Goal: Browse casually

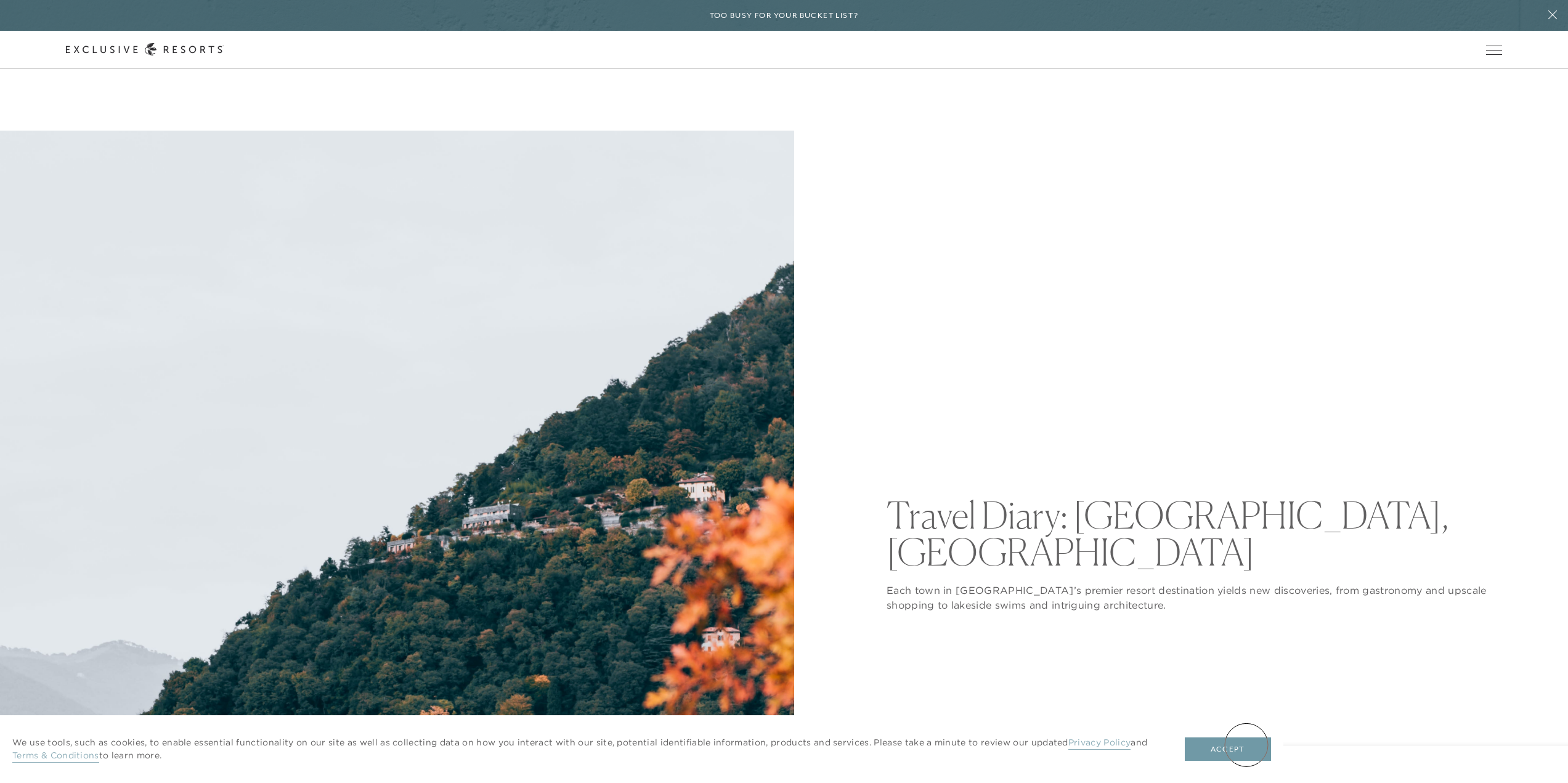
click at [1246, 745] on button "Accept" at bounding box center [1227, 750] width 87 height 23
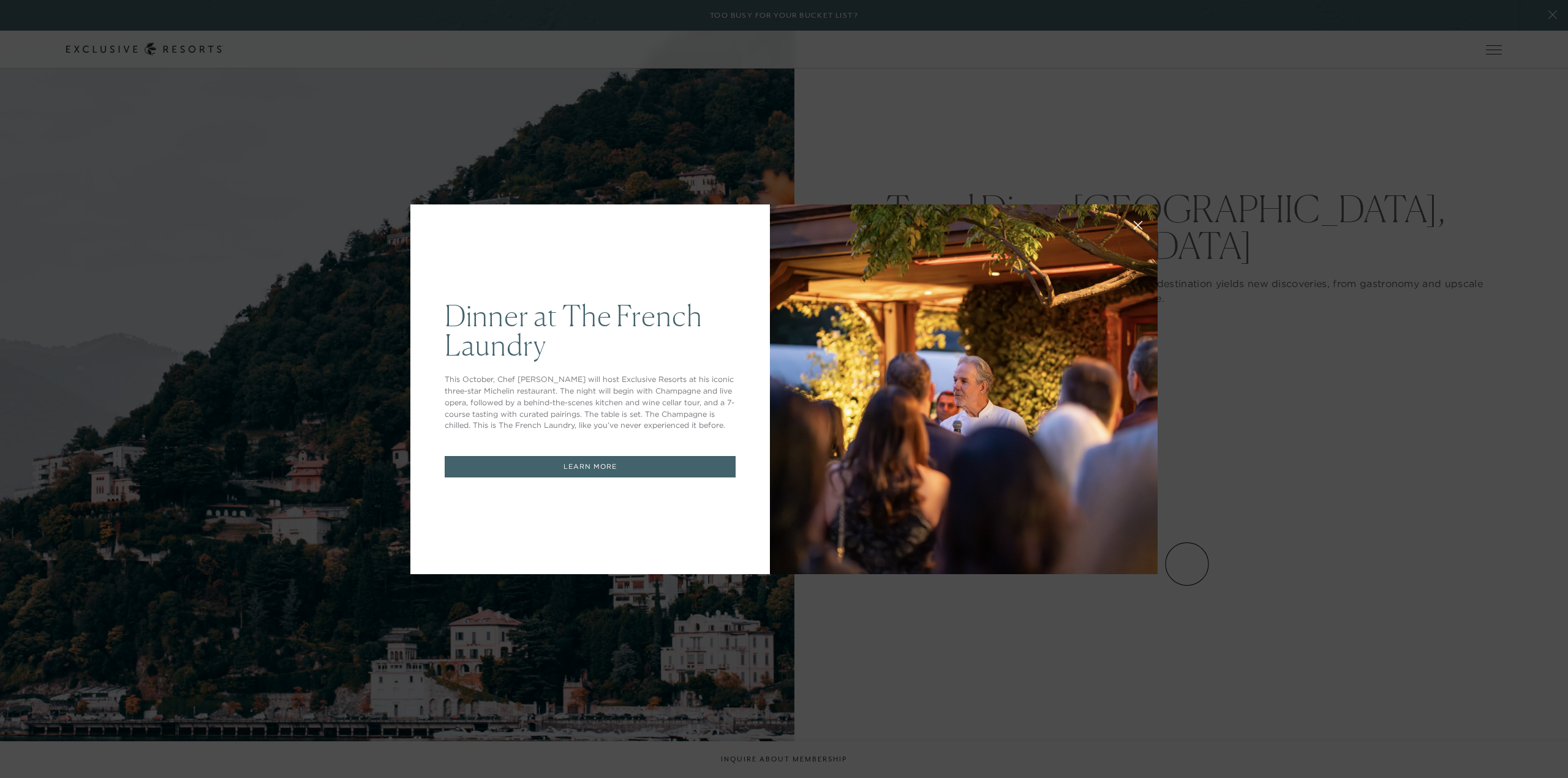
click at [1133, 224] on icon at bounding box center [1137, 224] width 9 height 9
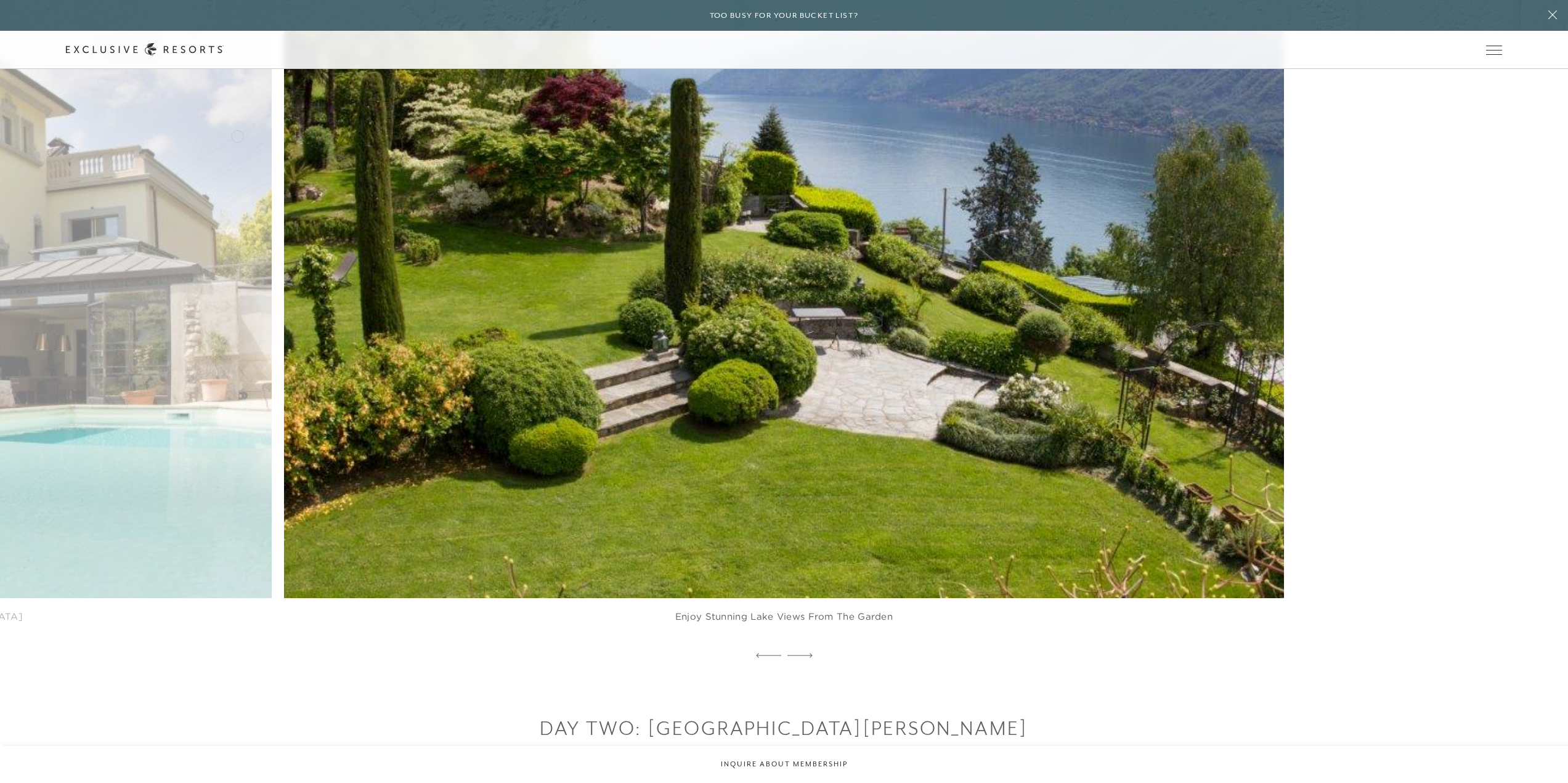
scroll to position [1541, 0]
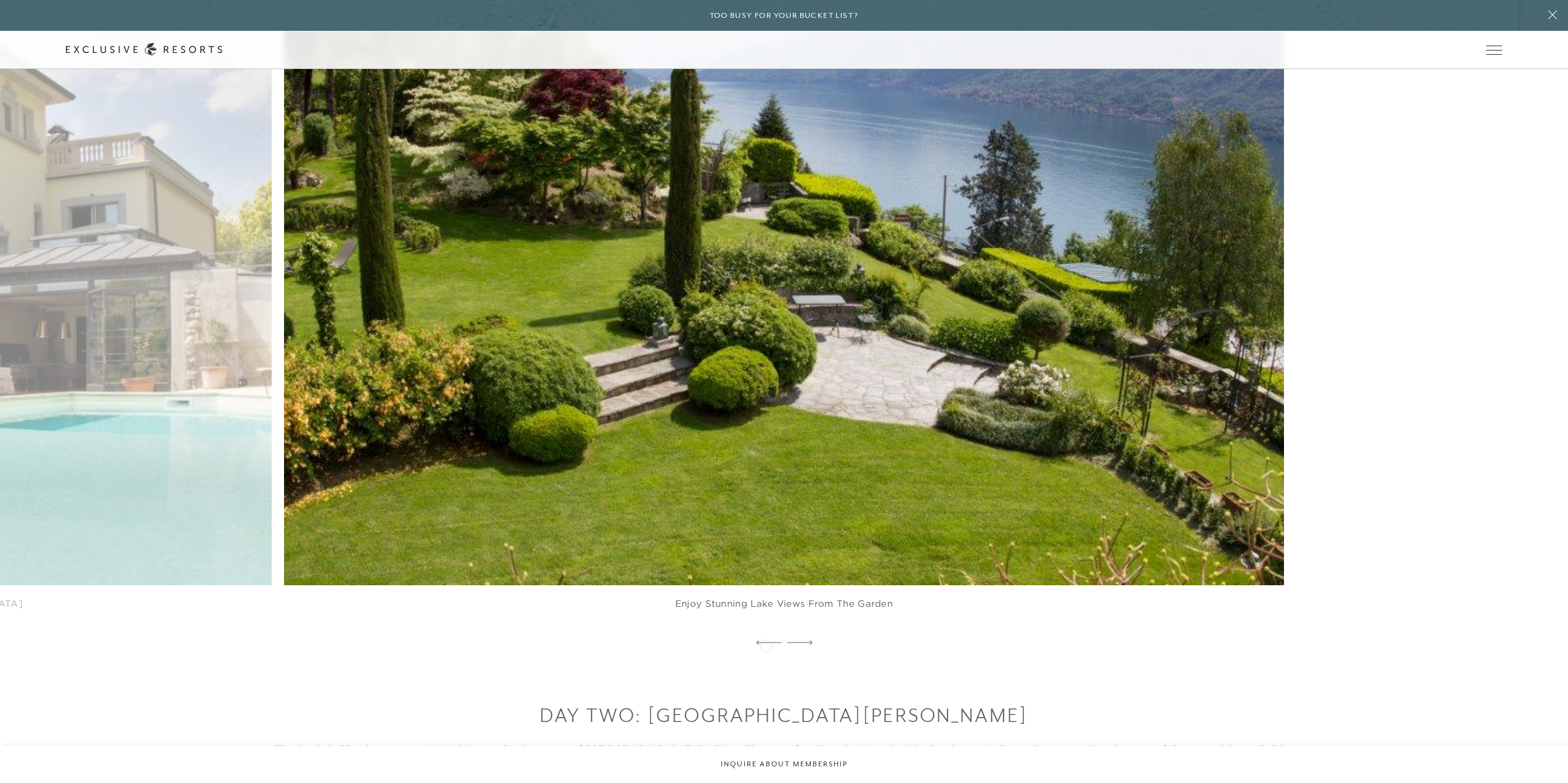
click at [764, 645] on icon at bounding box center [769, 643] width 25 height 5
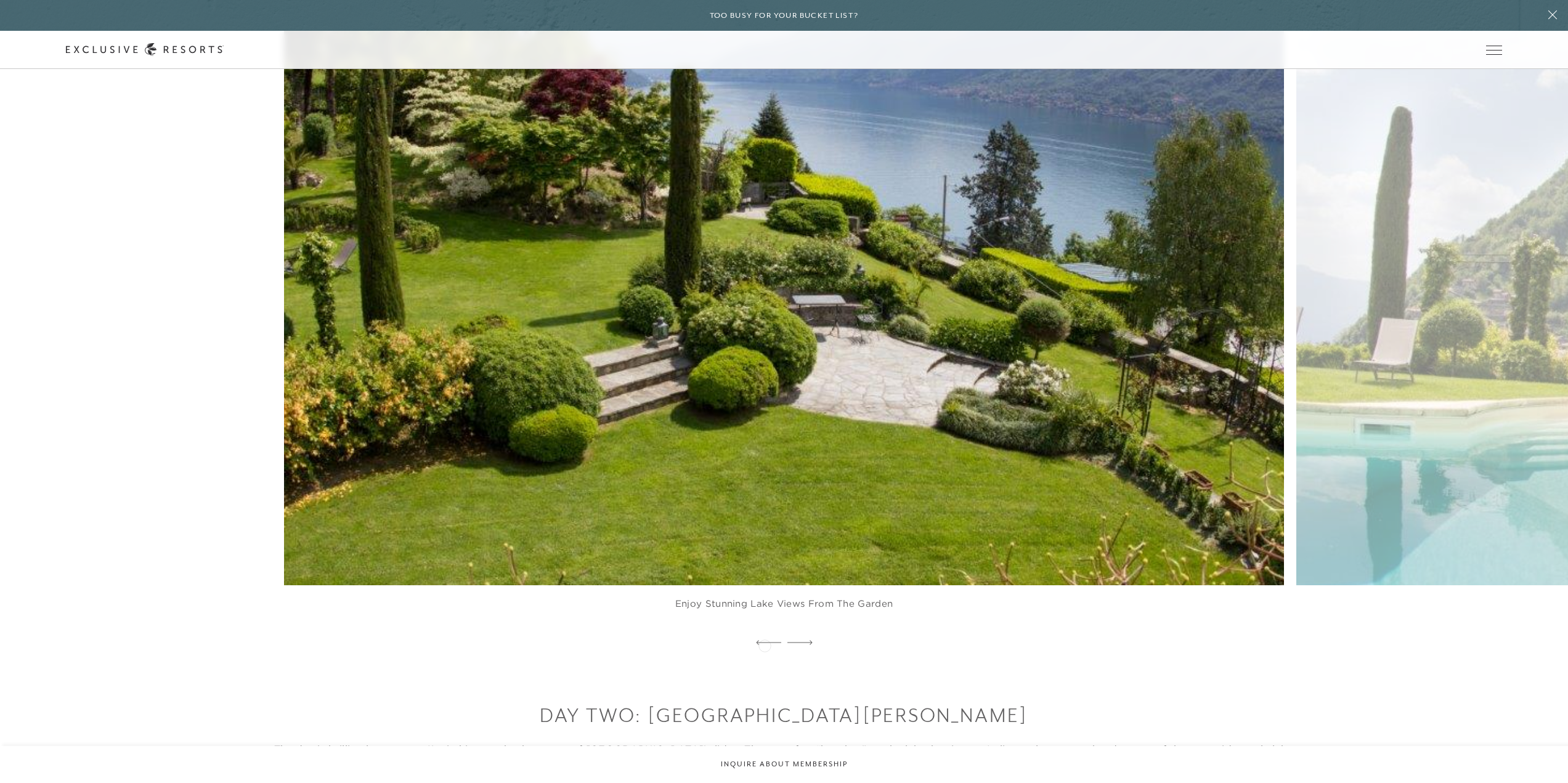
click at [764, 645] on icon at bounding box center [769, 643] width 25 height 5
click at [807, 643] on icon at bounding box center [800, 643] width 25 height 4
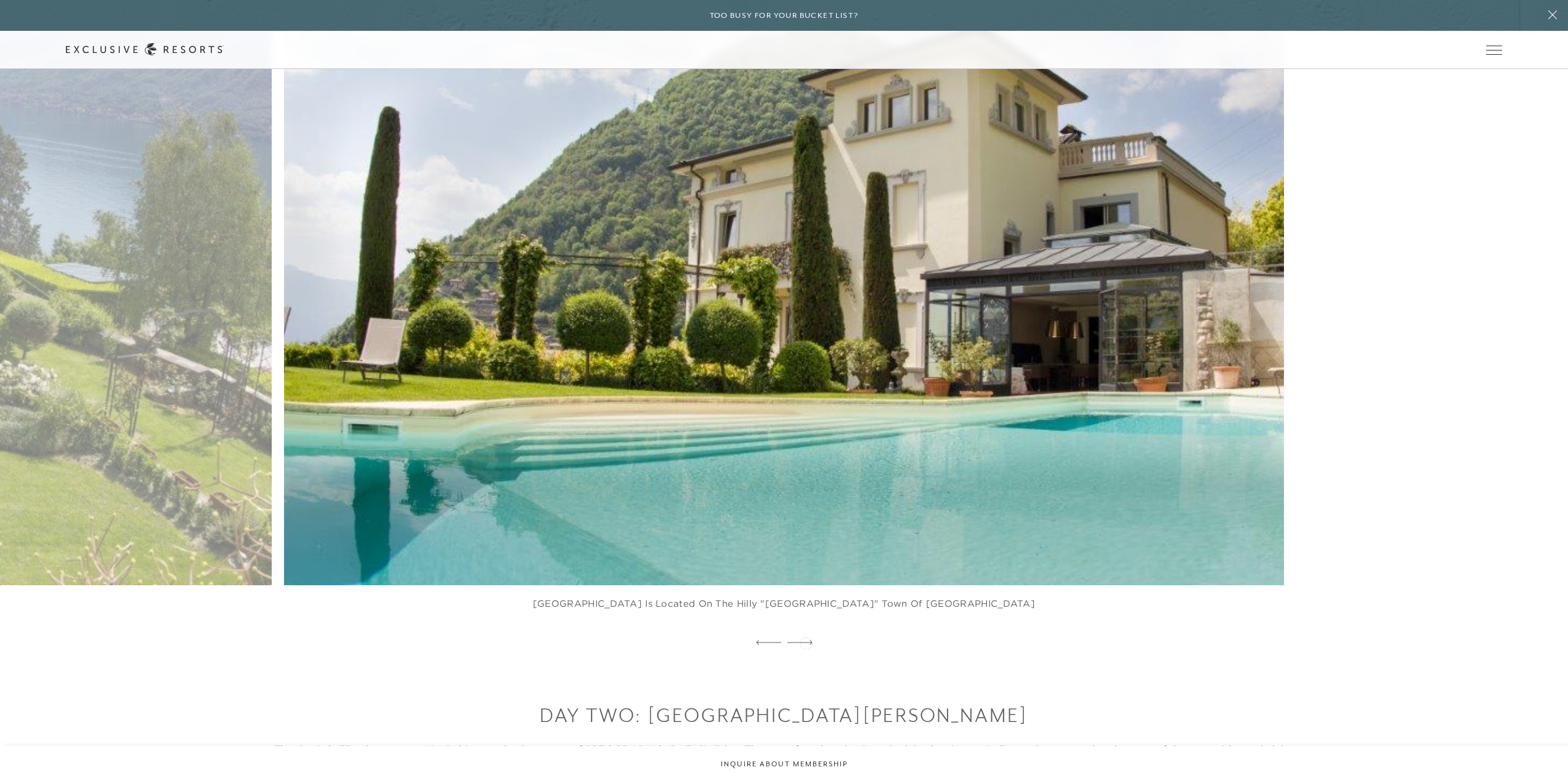
click at [806, 642] on icon at bounding box center [800, 643] width 25 height 5
click at [796, 642] on icon at bounding box center [800, 643] width 25 height 5
click at [761, 642] on icon at bounding box center [769, 643] width 25 height 5
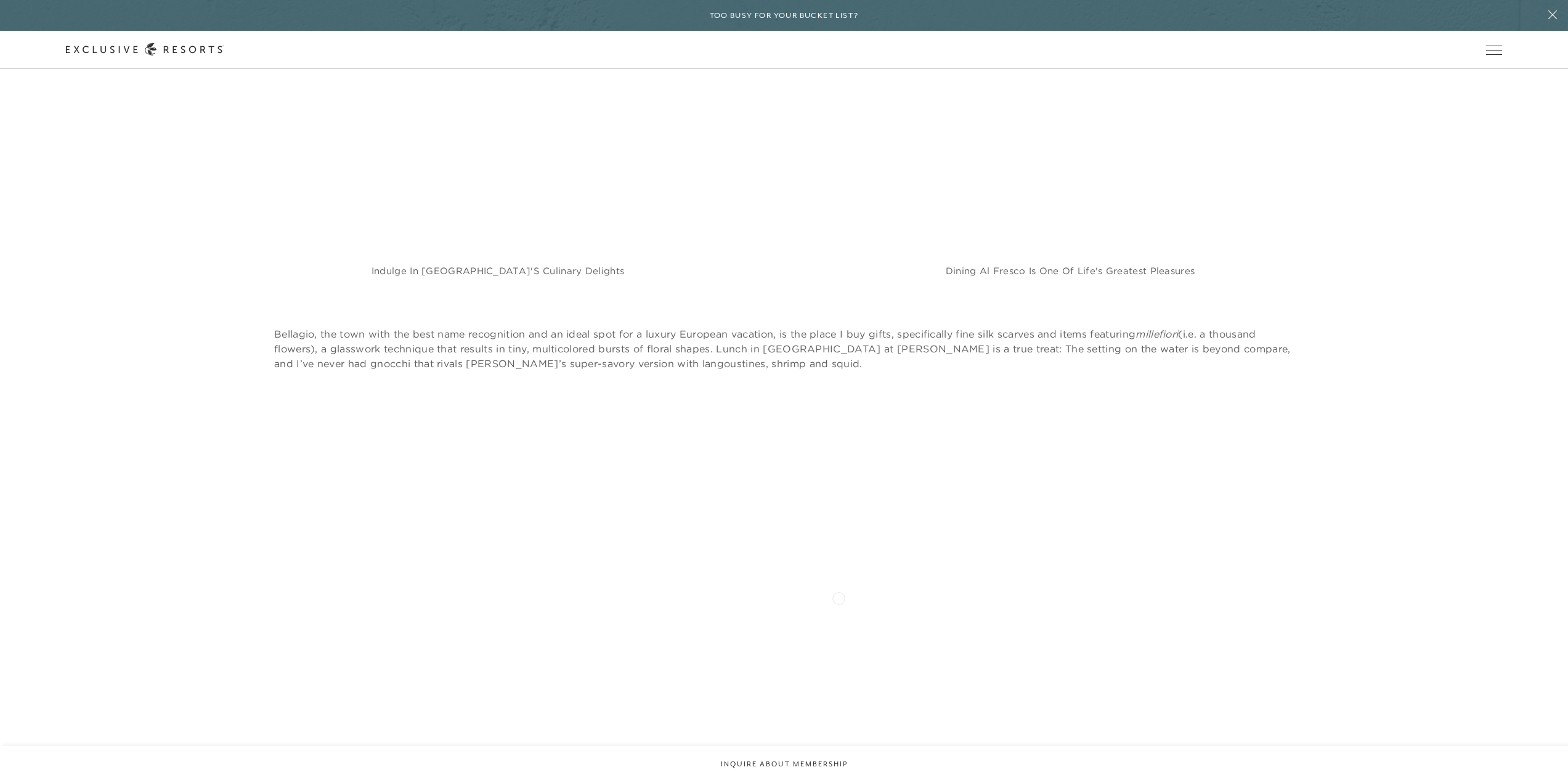
scroll to position [4007, 0]
